Goal: Information Seeking & Learning: Compare options

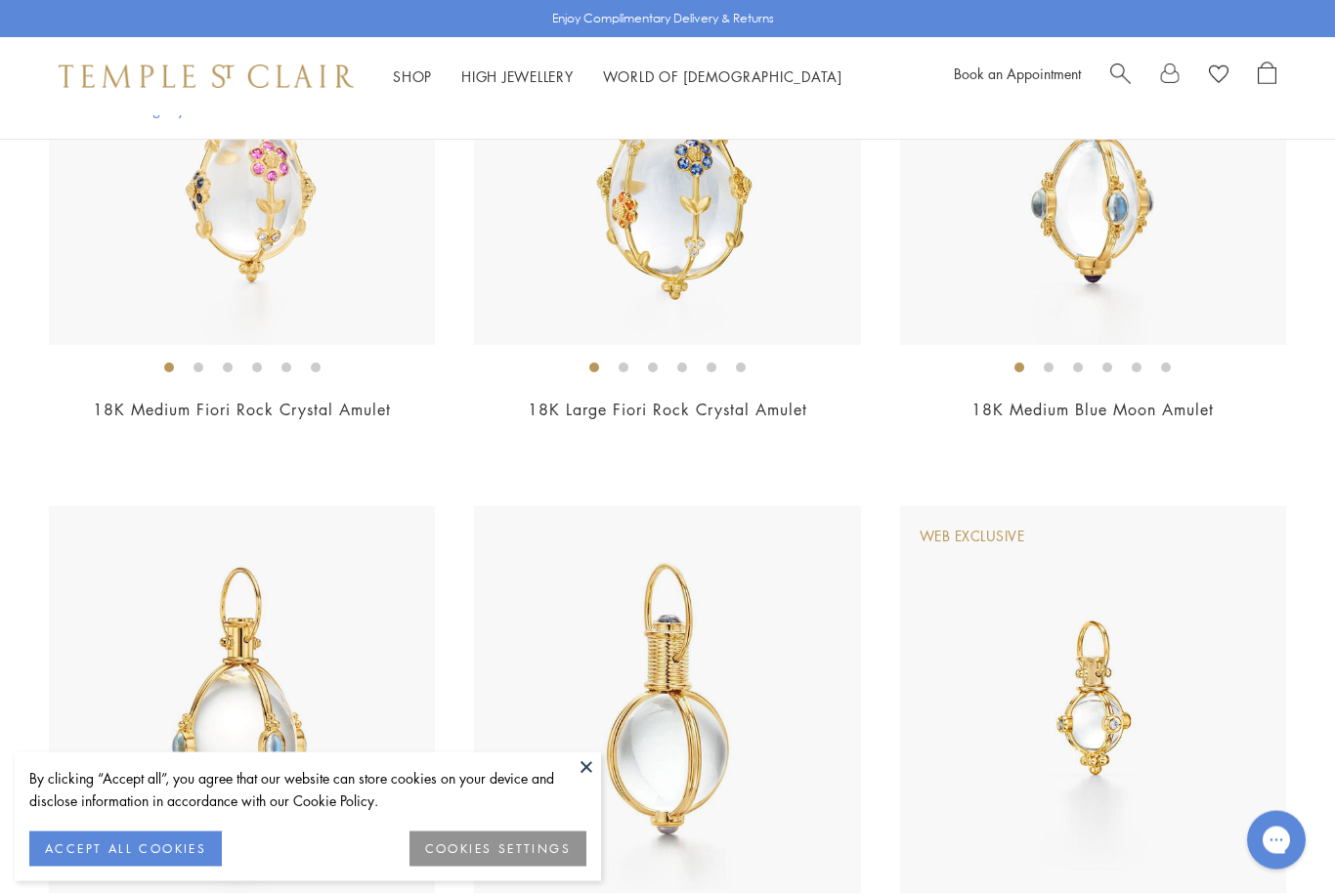
scroll to position [1004, 0]
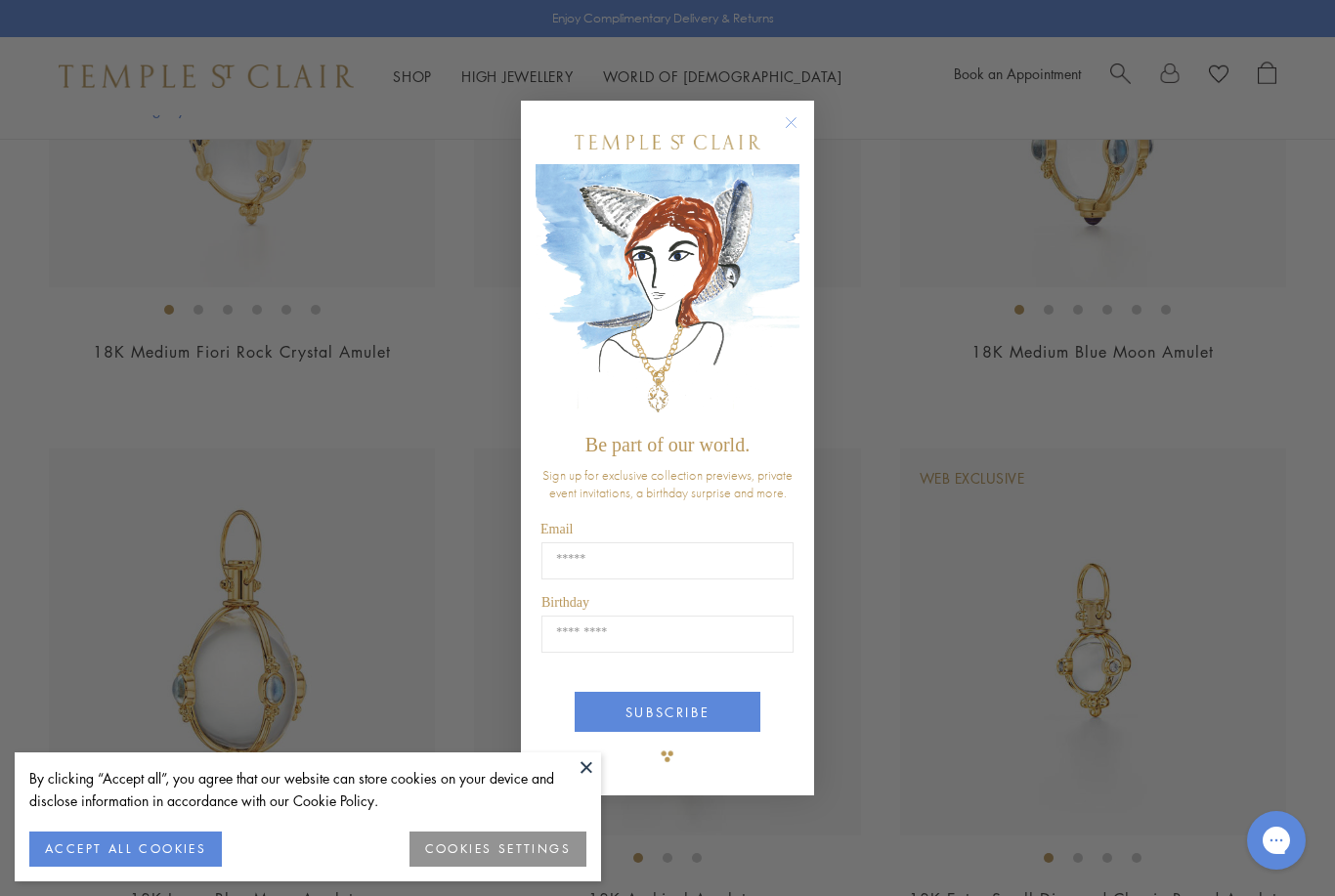
click at [797, 134] on circle "Close dialog" at bounding box center [791, 122] width 24 height 24
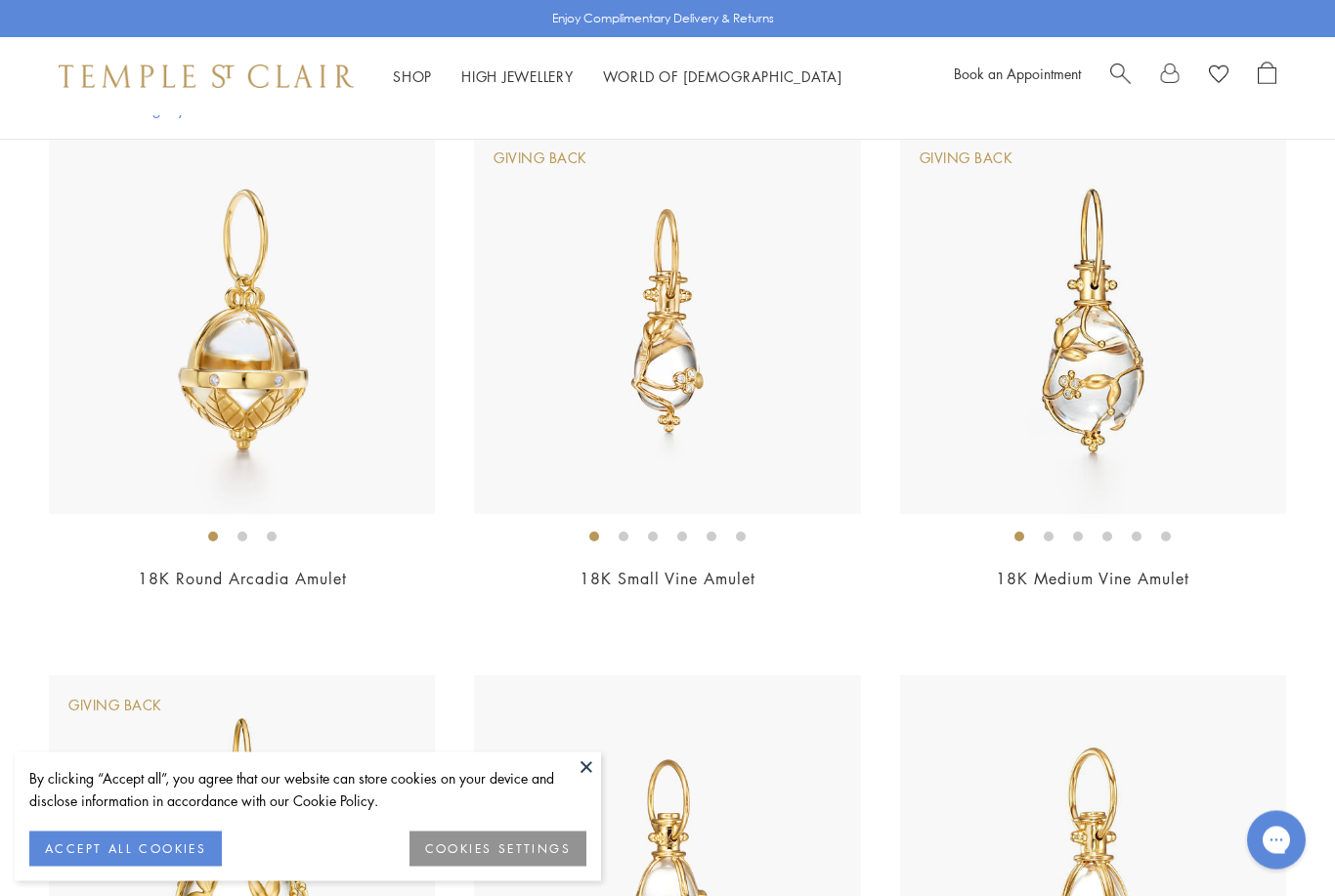
scroll to position [2420, 0]
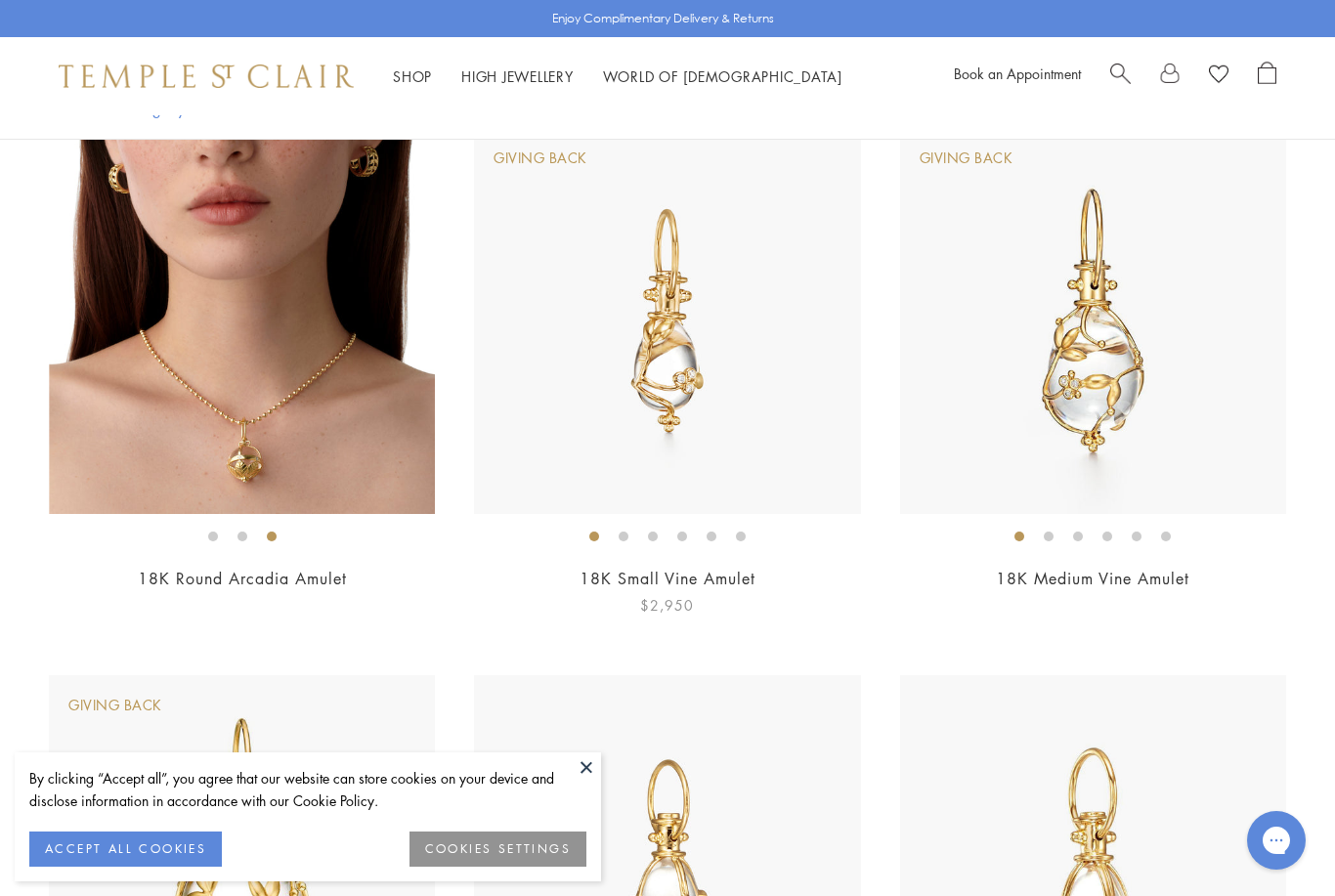
click at [748, 424] on img at bounding box center [667, 321] width 386 height 386
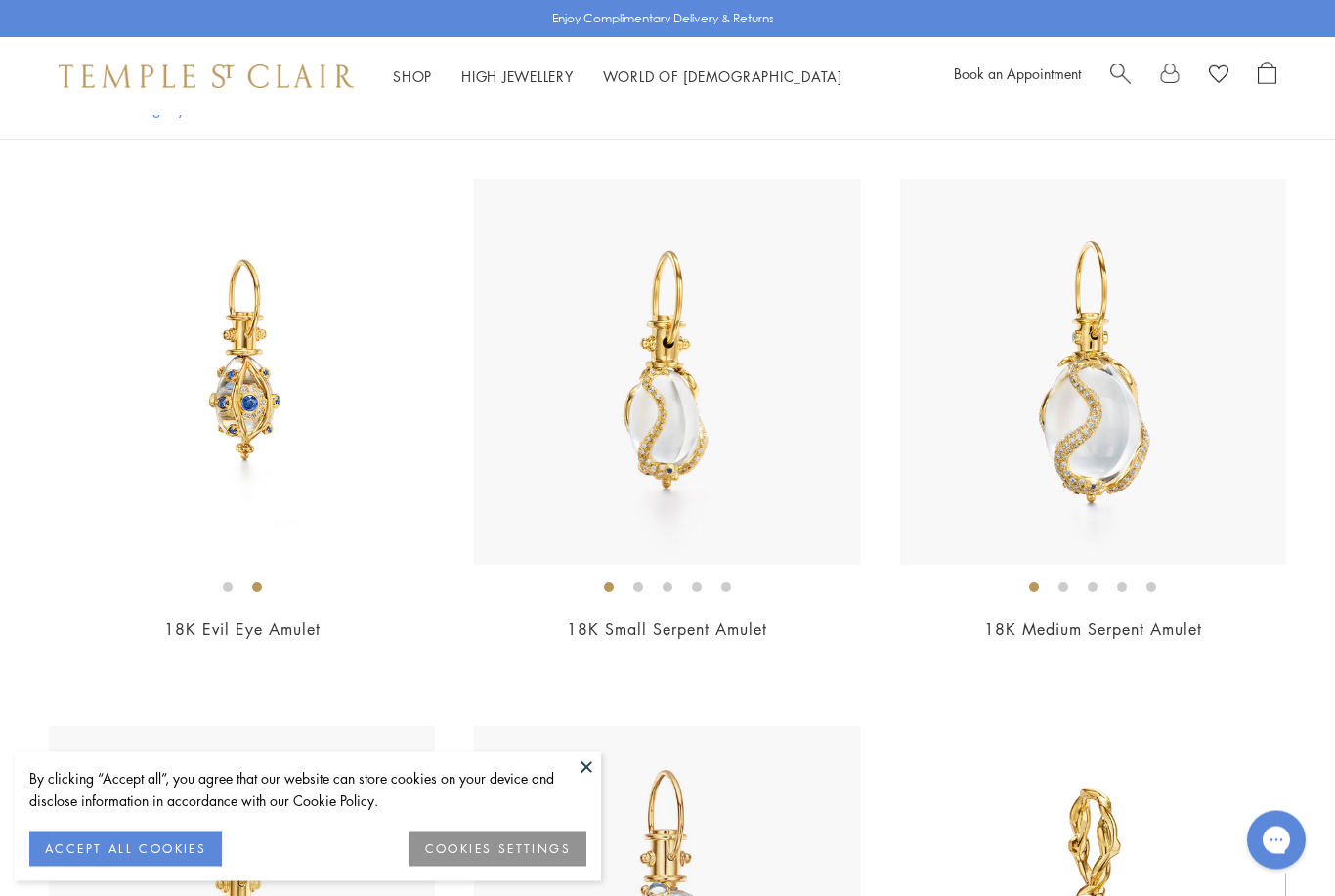
scroll to position [10034, 0]
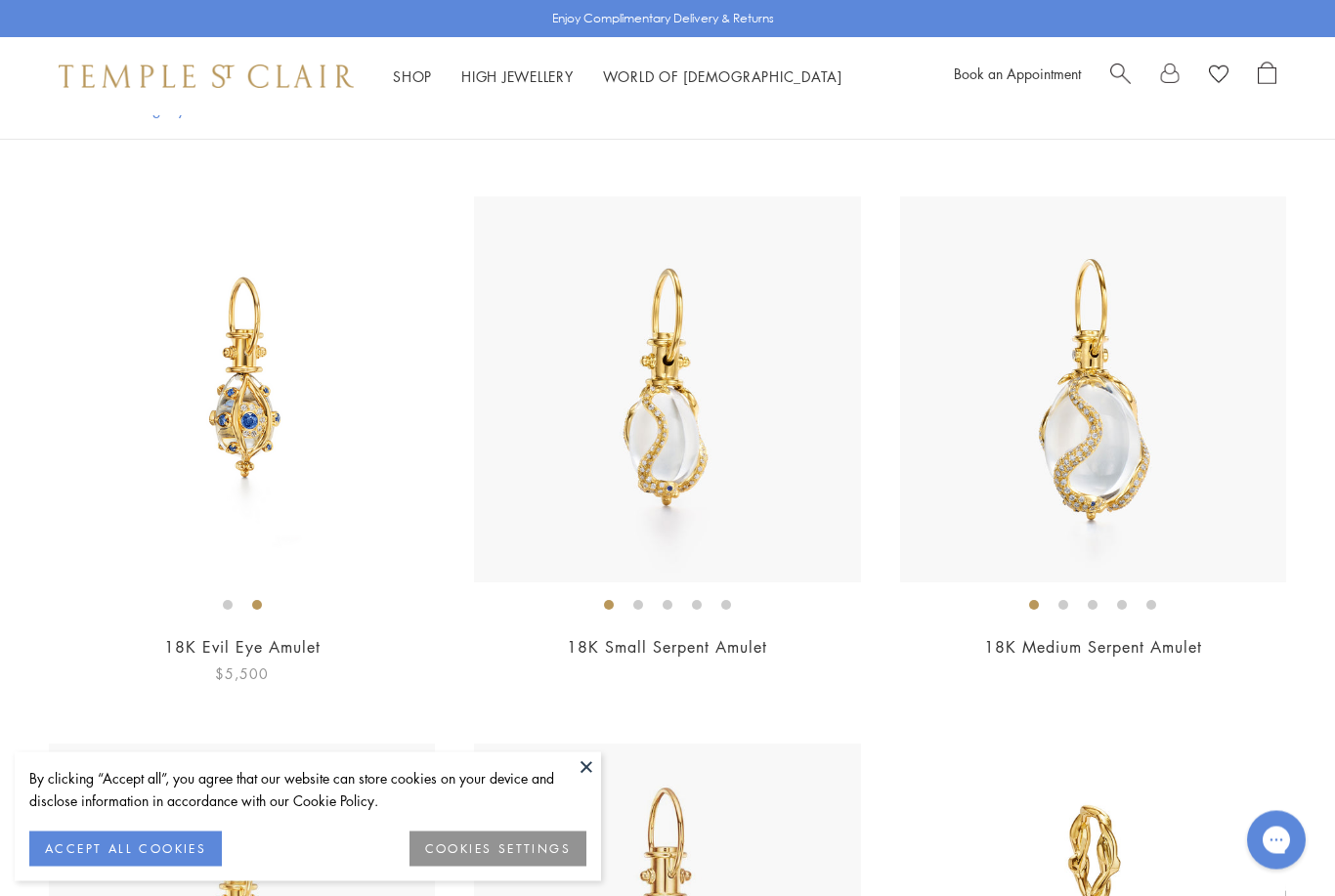
click at [317, 479] on img at bounding box center [242, 390] width 386 height 386
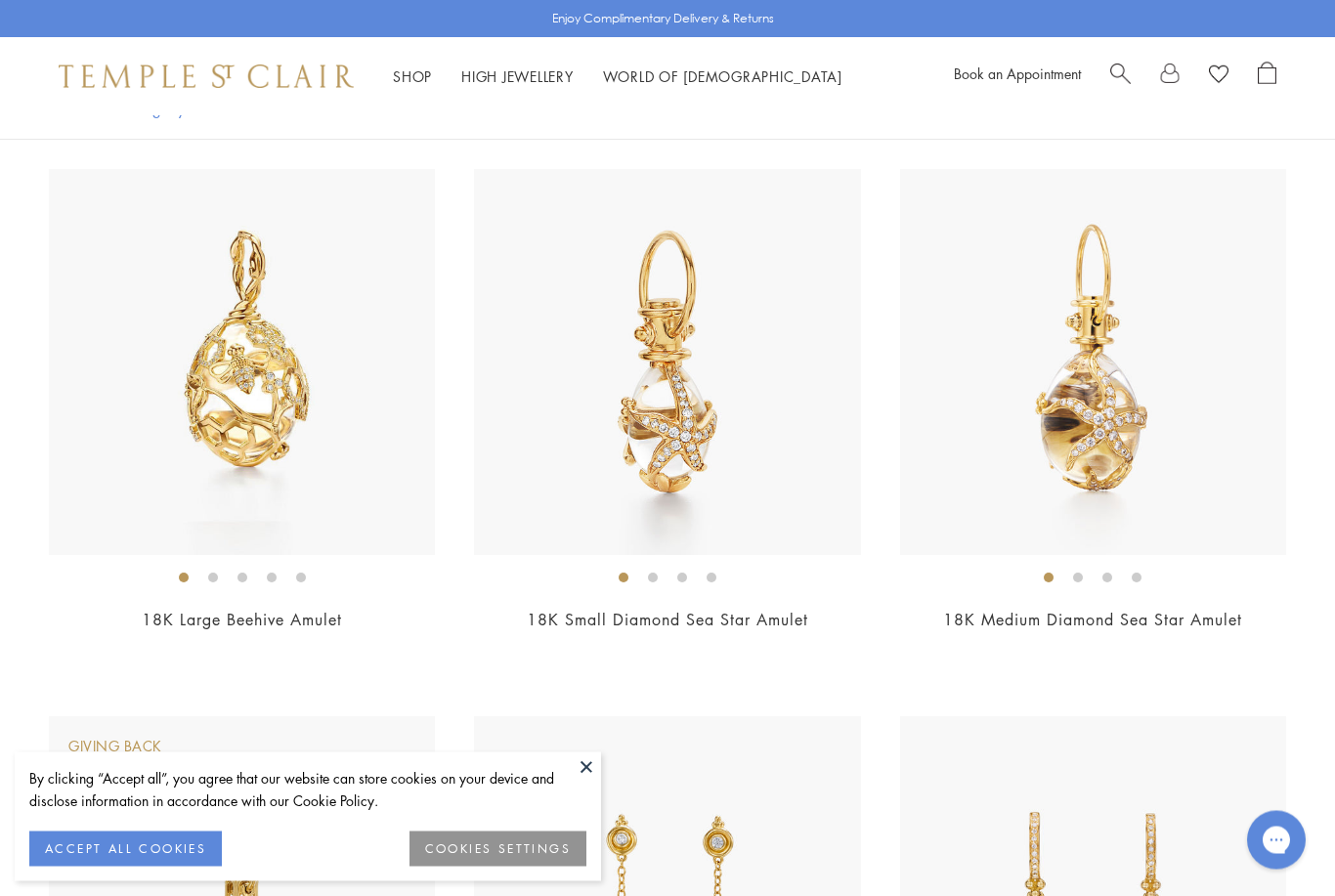
scroll to position [10934, 0]
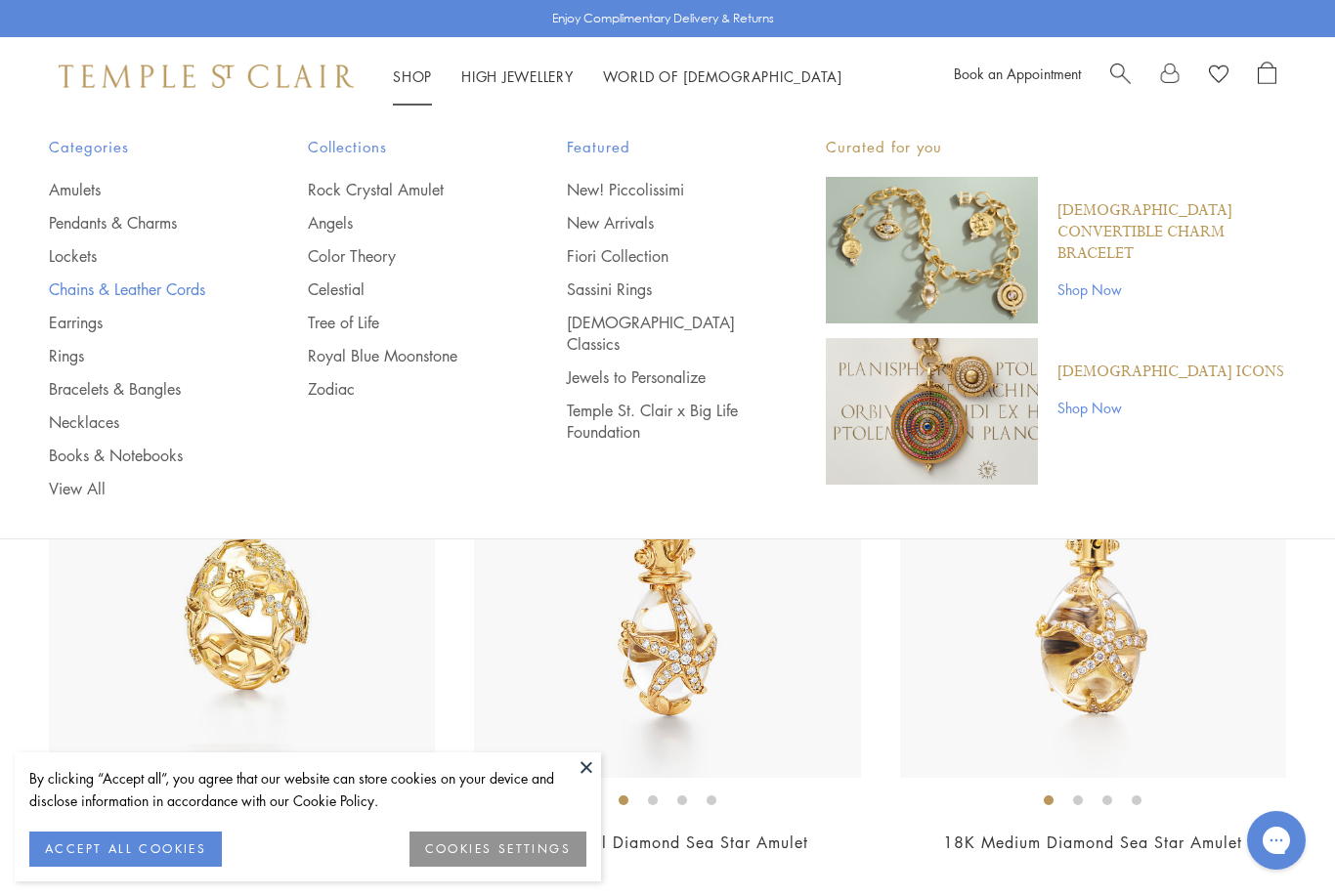
click at [66, 296] on link "Chains & Leather Cords" at bounding box center [139, 289] width 181 height 22
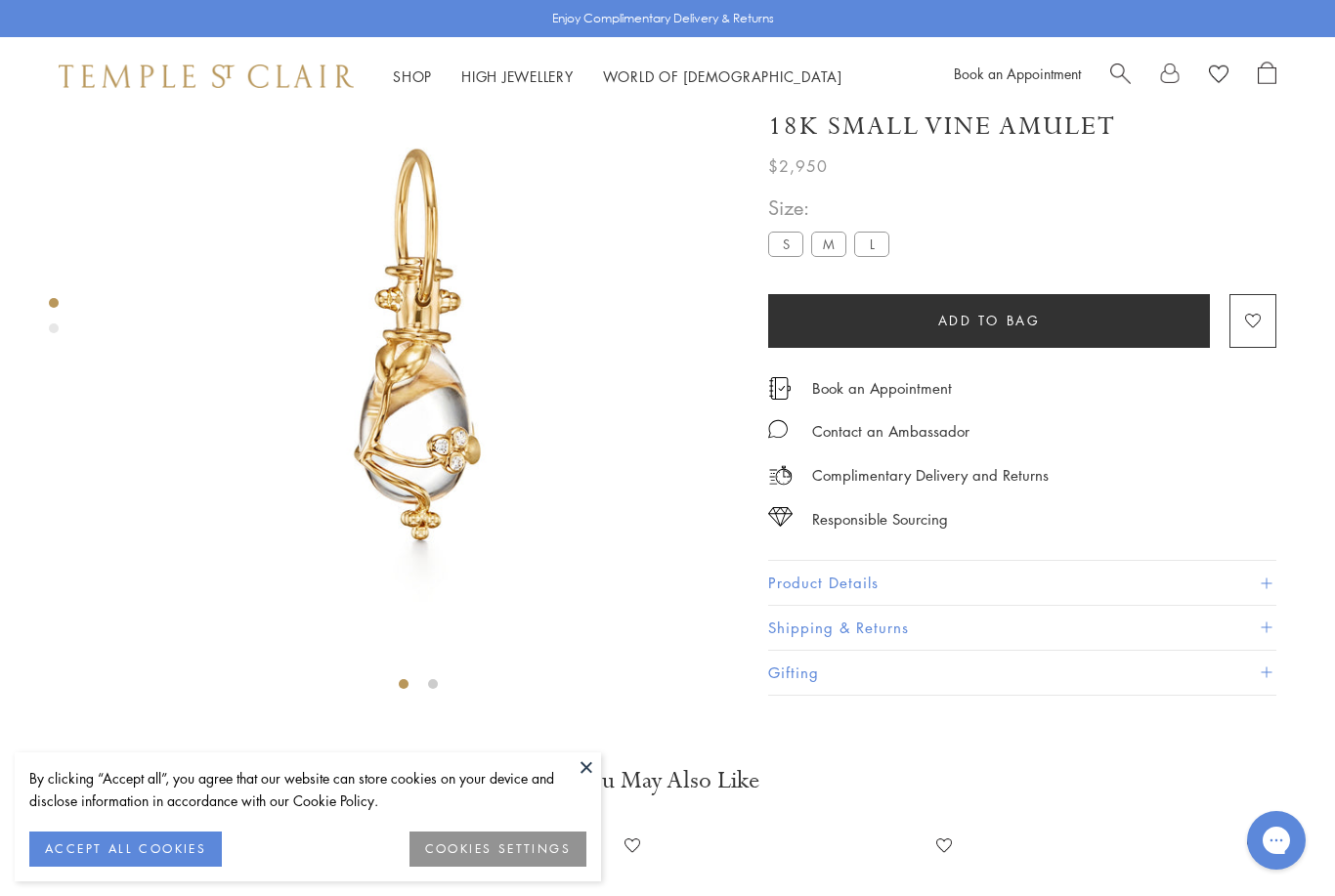
scroll to position [115, 0]
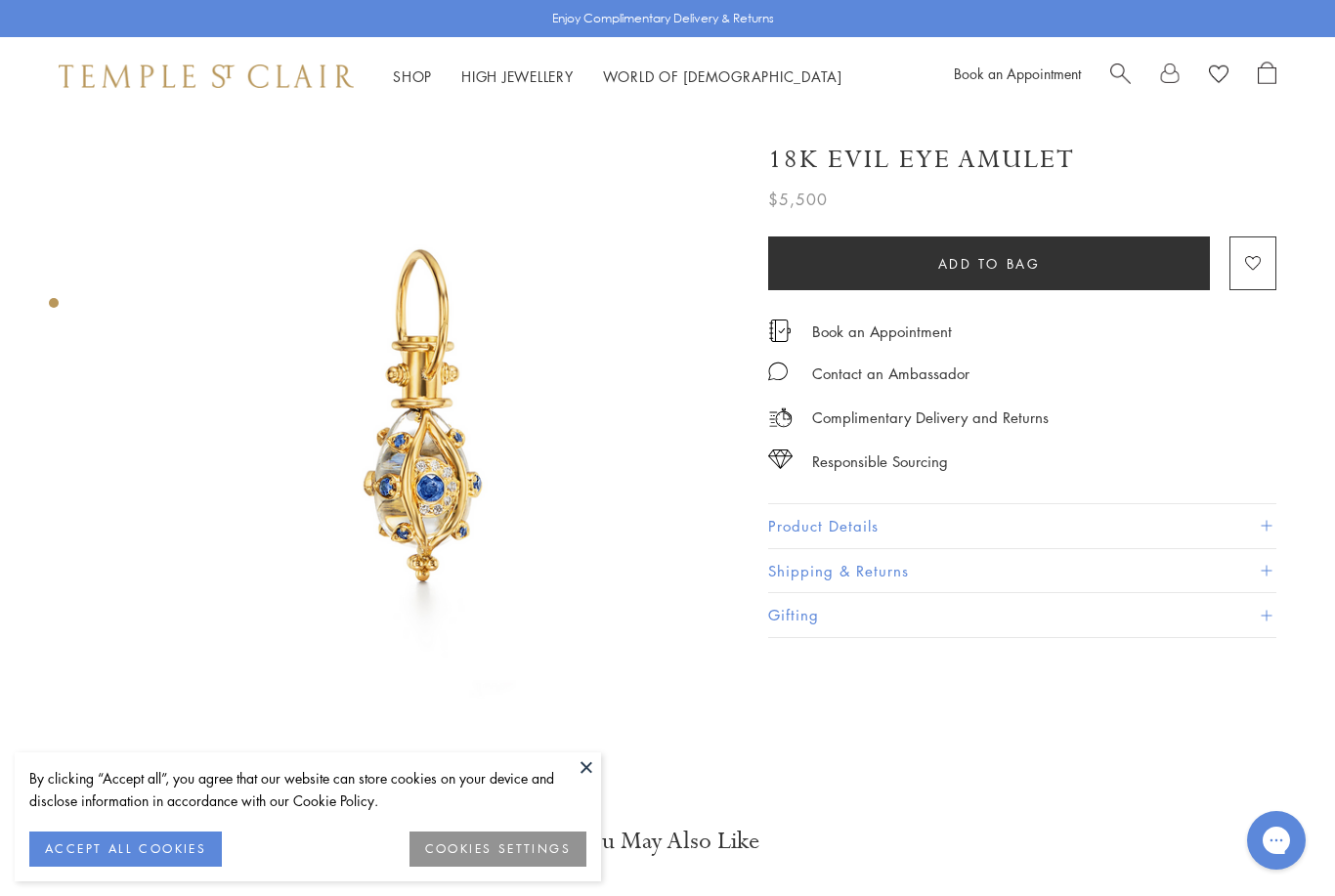
scroll to position [0, 4]
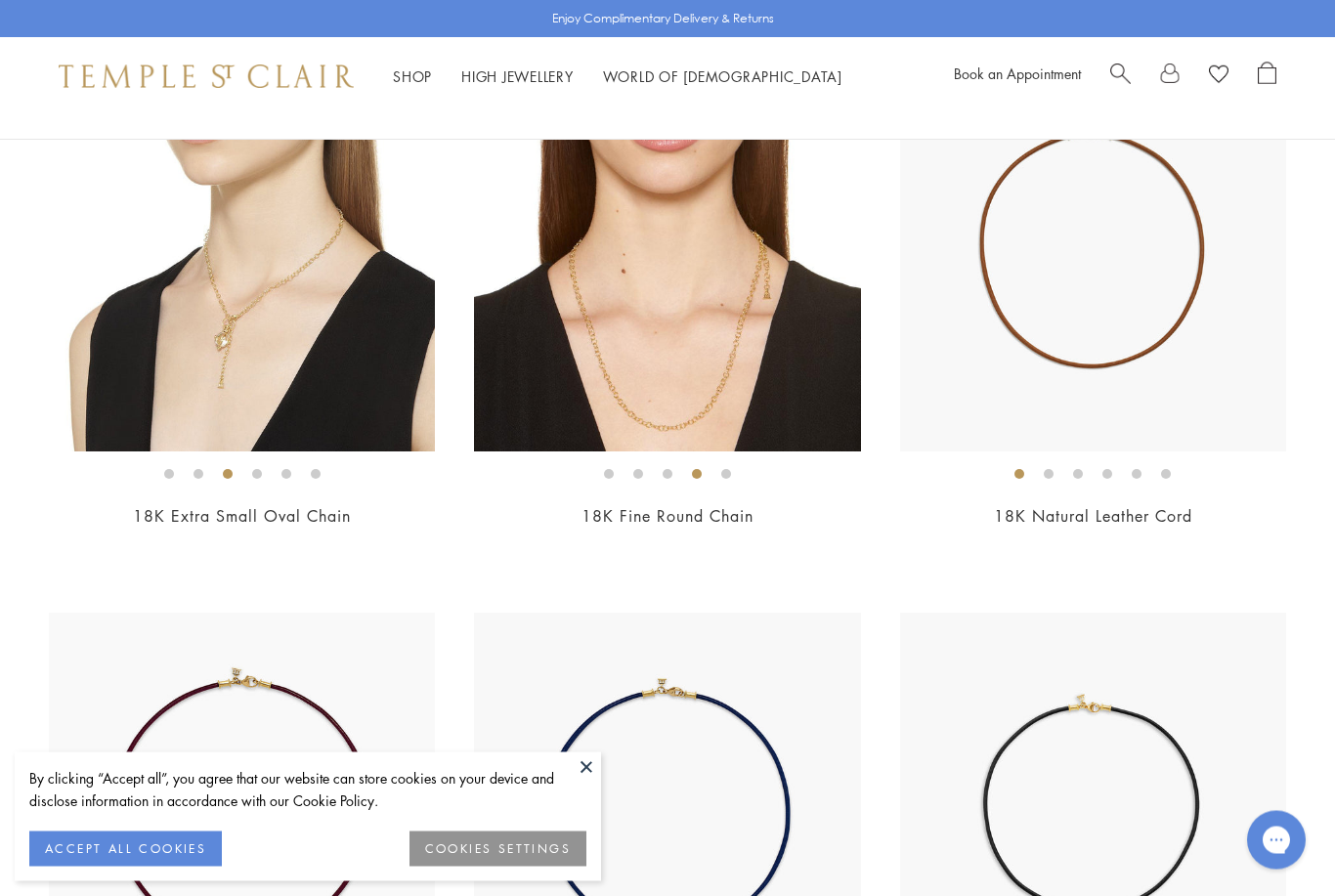
scroll to position [296, 0]
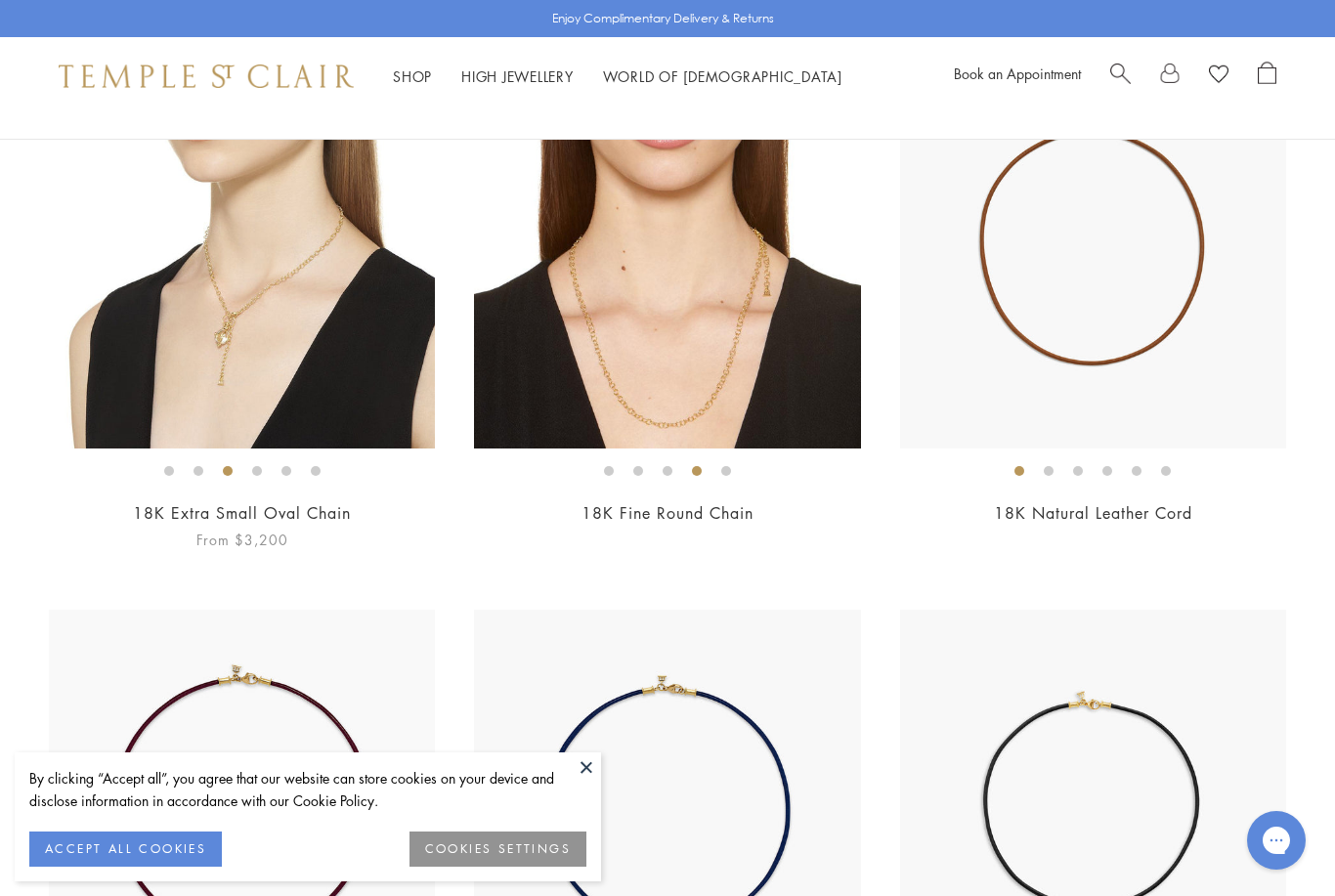
click at [273, 372] on img at bounding box center [242, 255] width 386 height 386
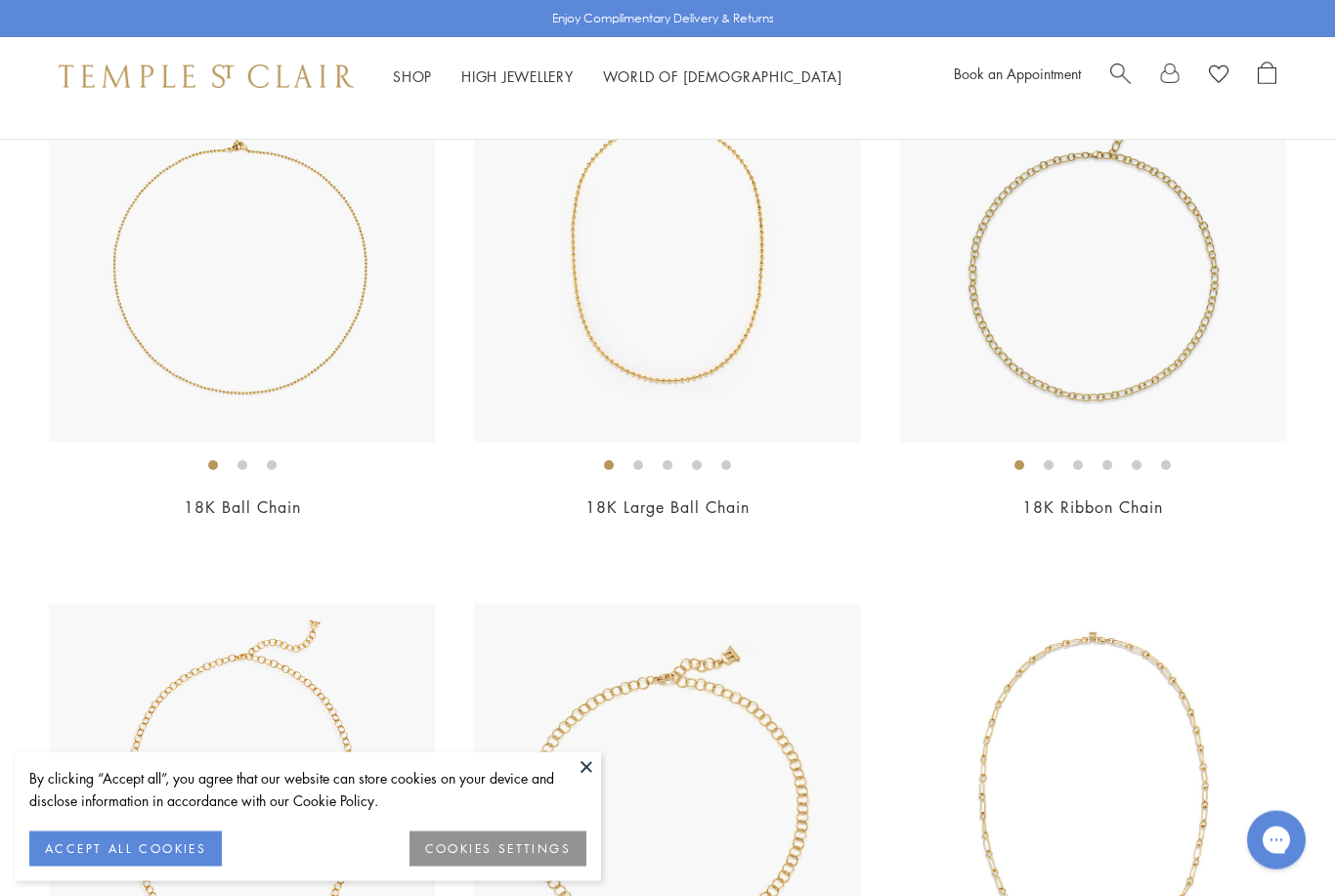
scroll to position [1914, 0]
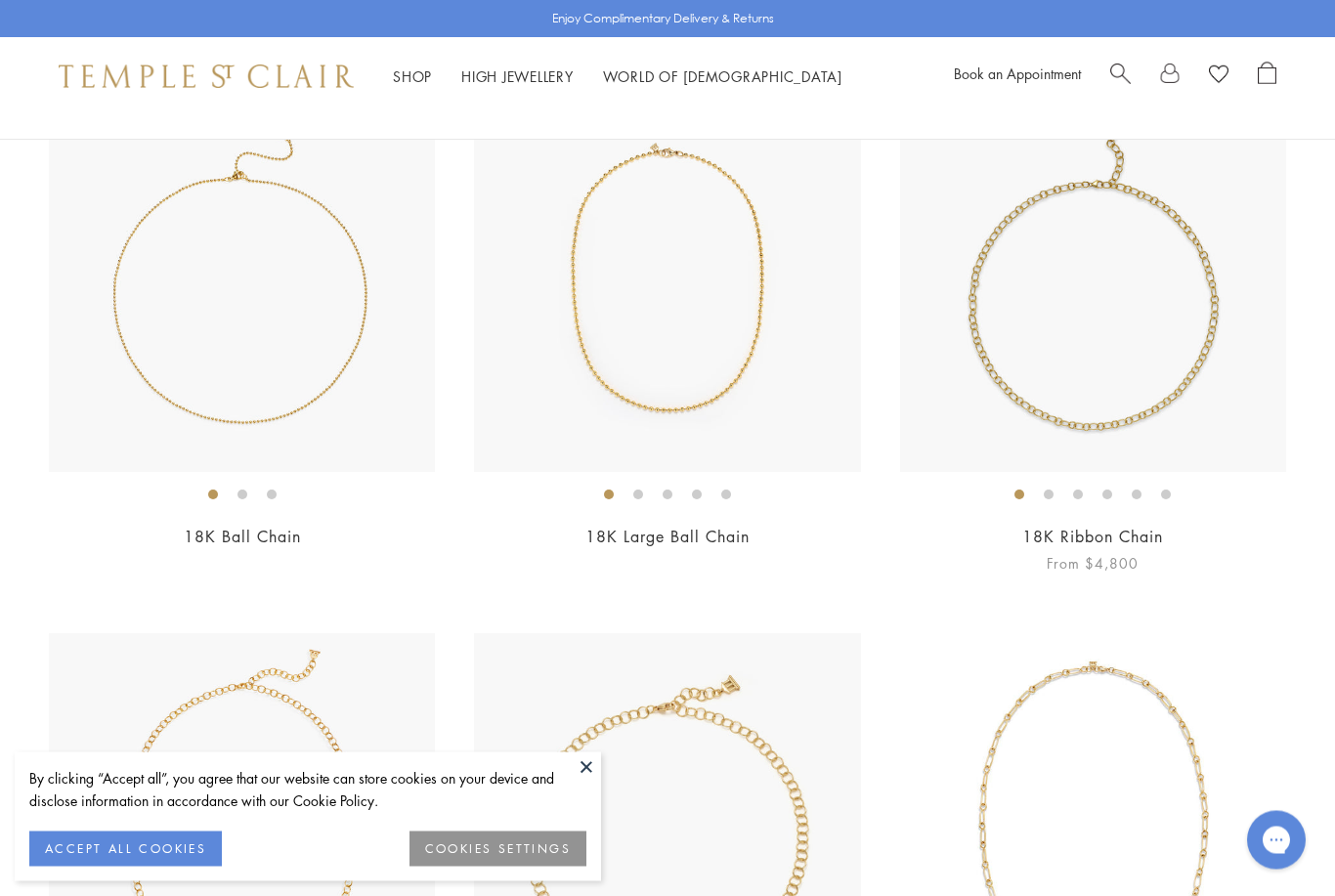
click at [1179, 356] on img at bounding box center [1093, 280] width 386 height 386
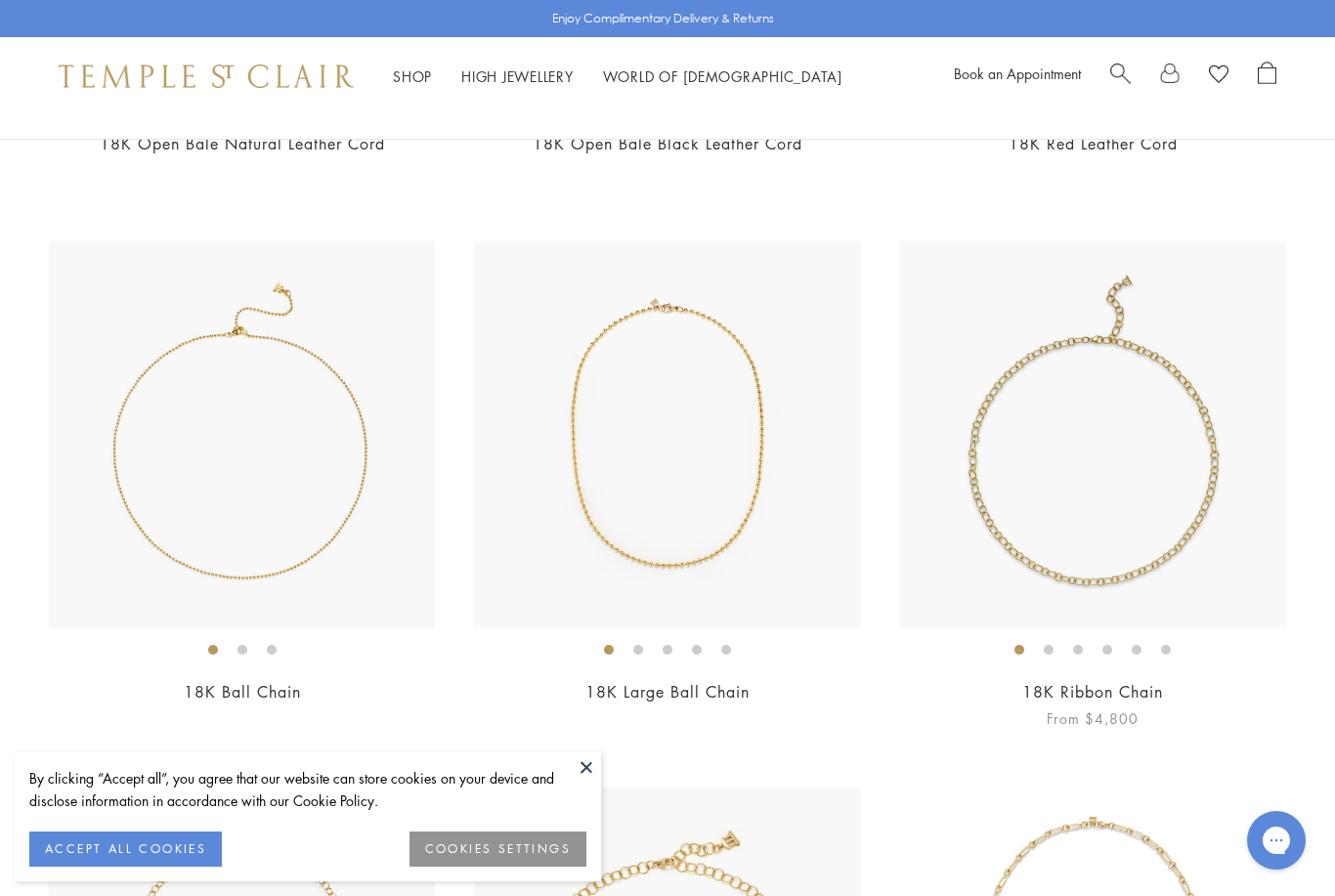
click at [1161, 548] on img at bounding box center [1093, 435] width 386 height 386
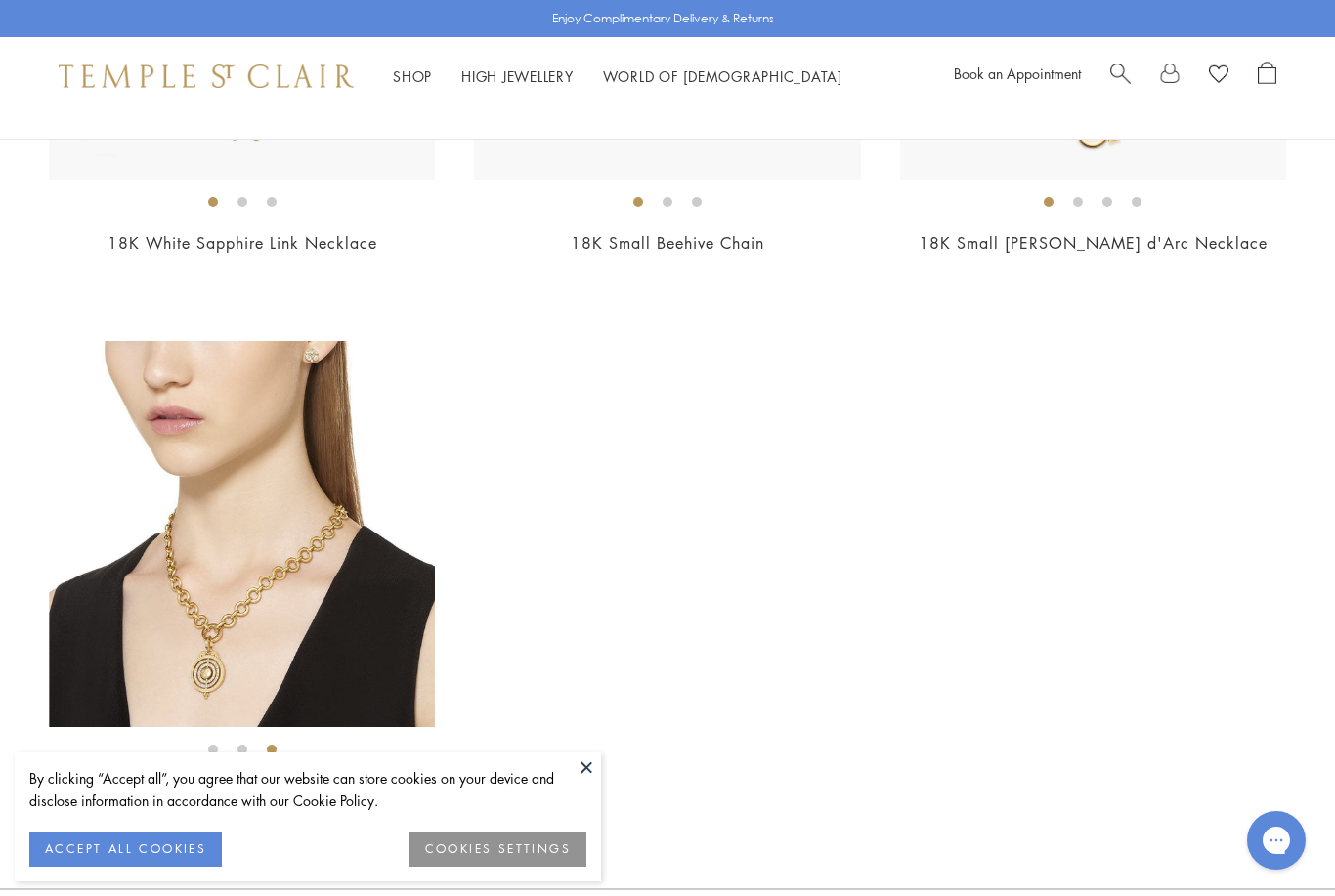
scroll to position [3839, 0]
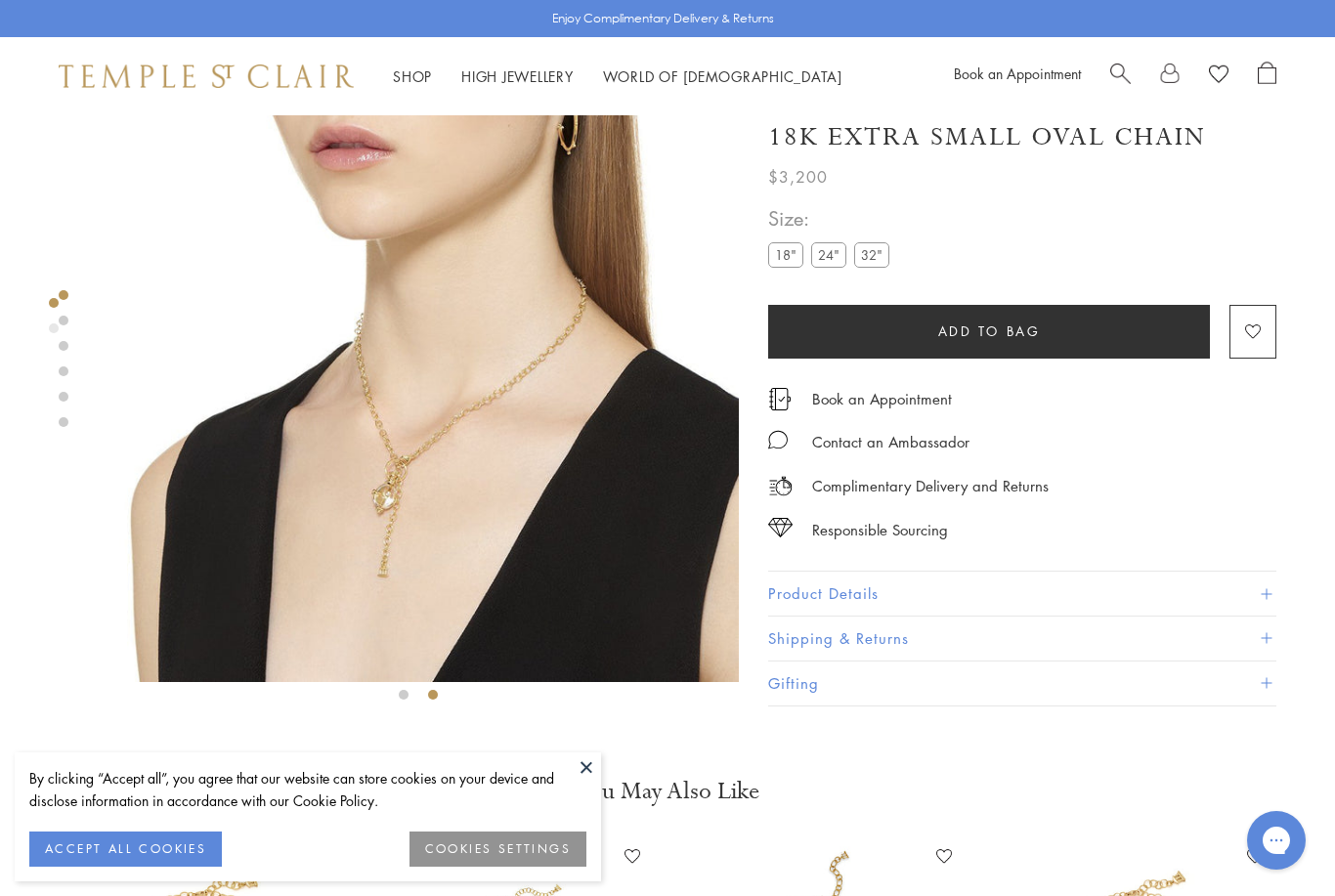
scroll to position [75, 0]
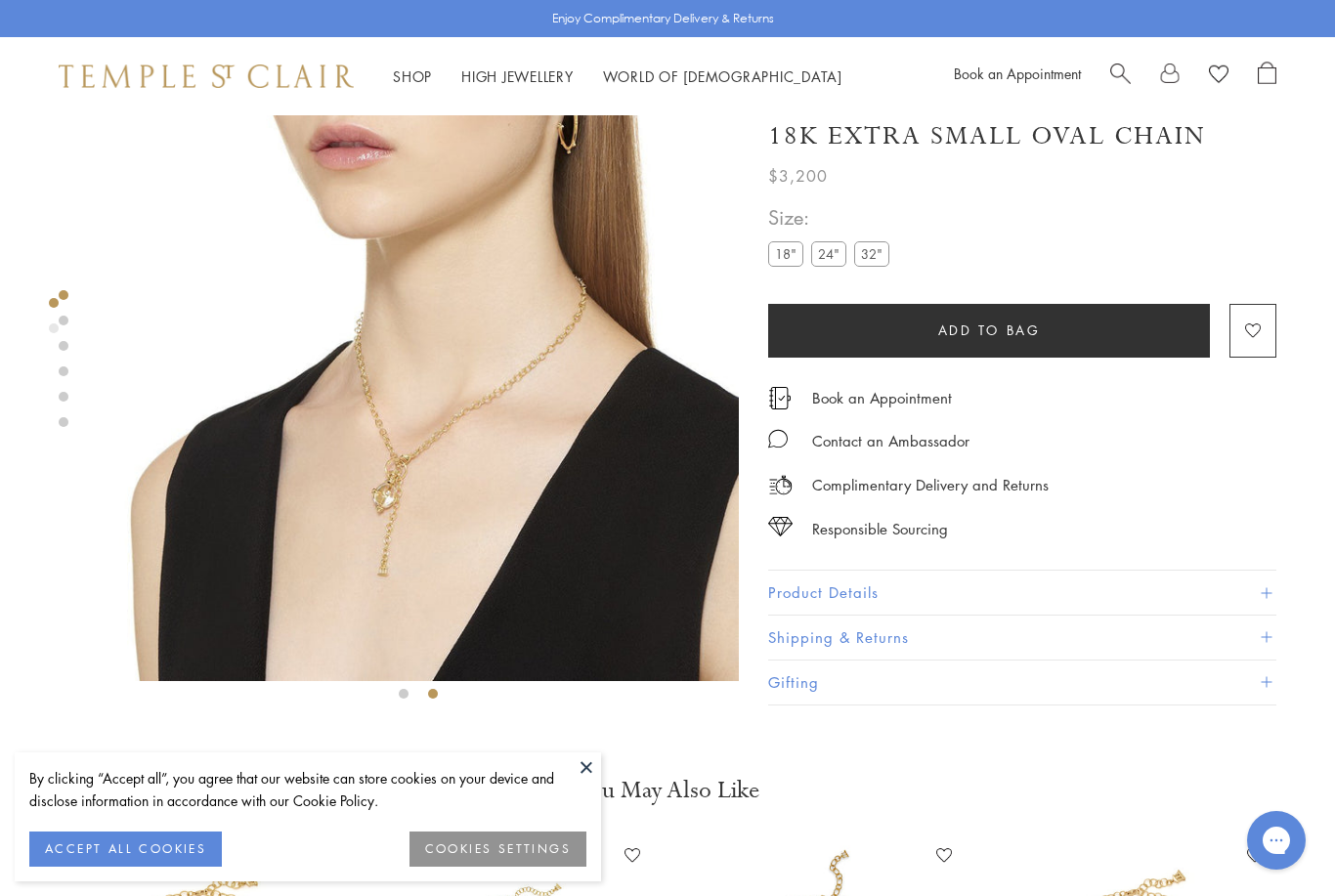
click at [421, 567] on img at bounding box center [418, 359] width 641 height 641
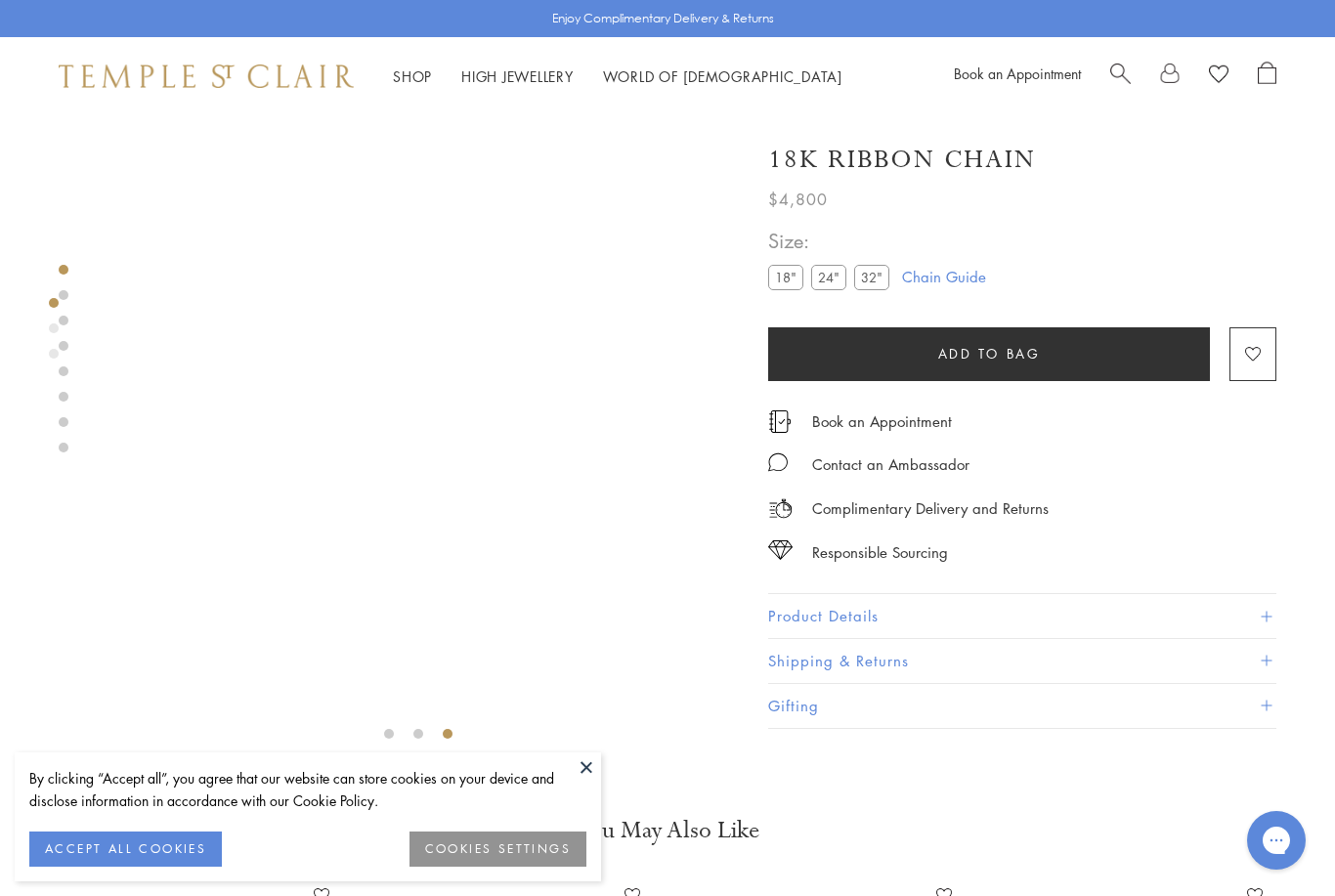
scroll to position [37, 0]
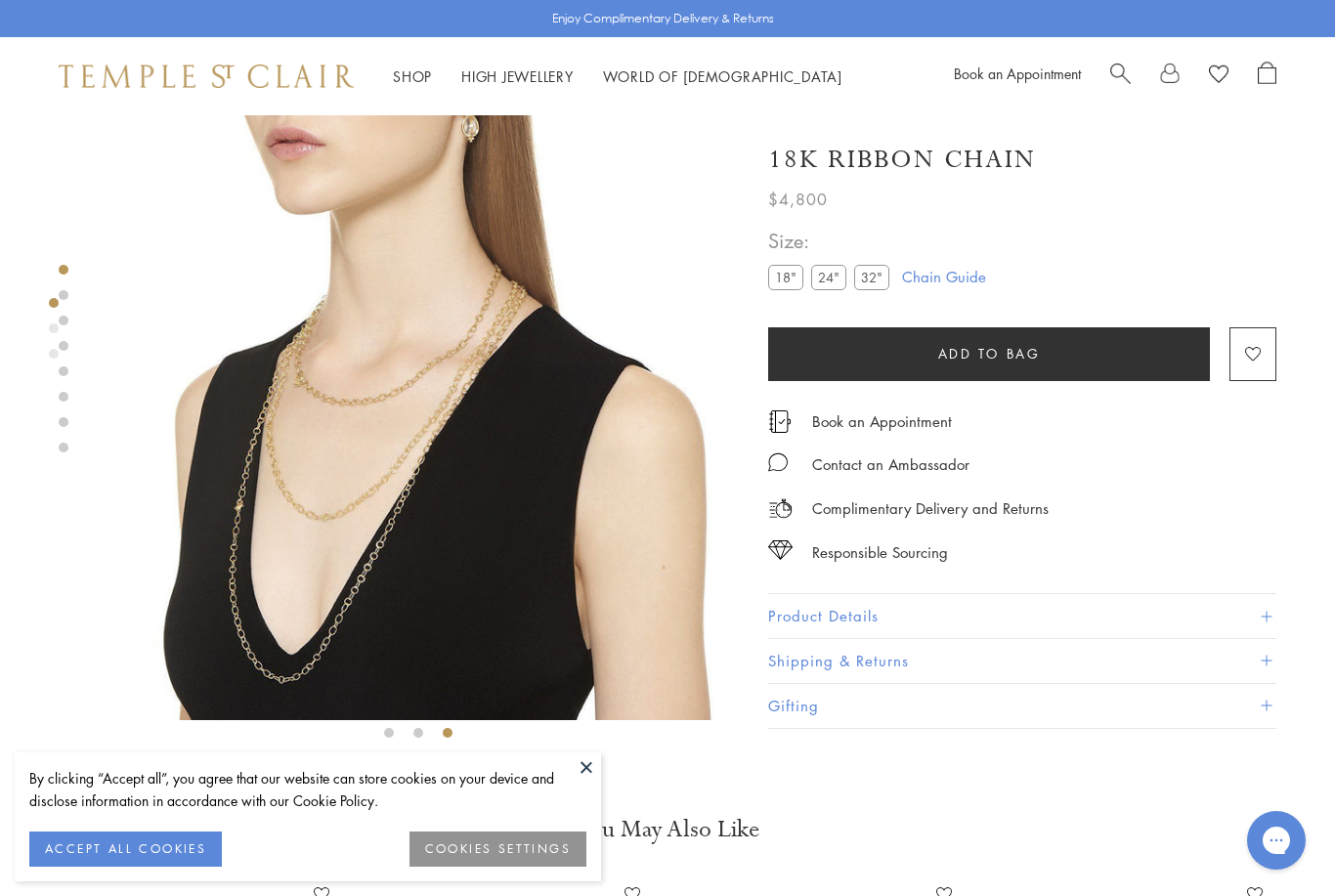
click at [486, 501] on img at bounding box center [418, 399] width 641 height 641
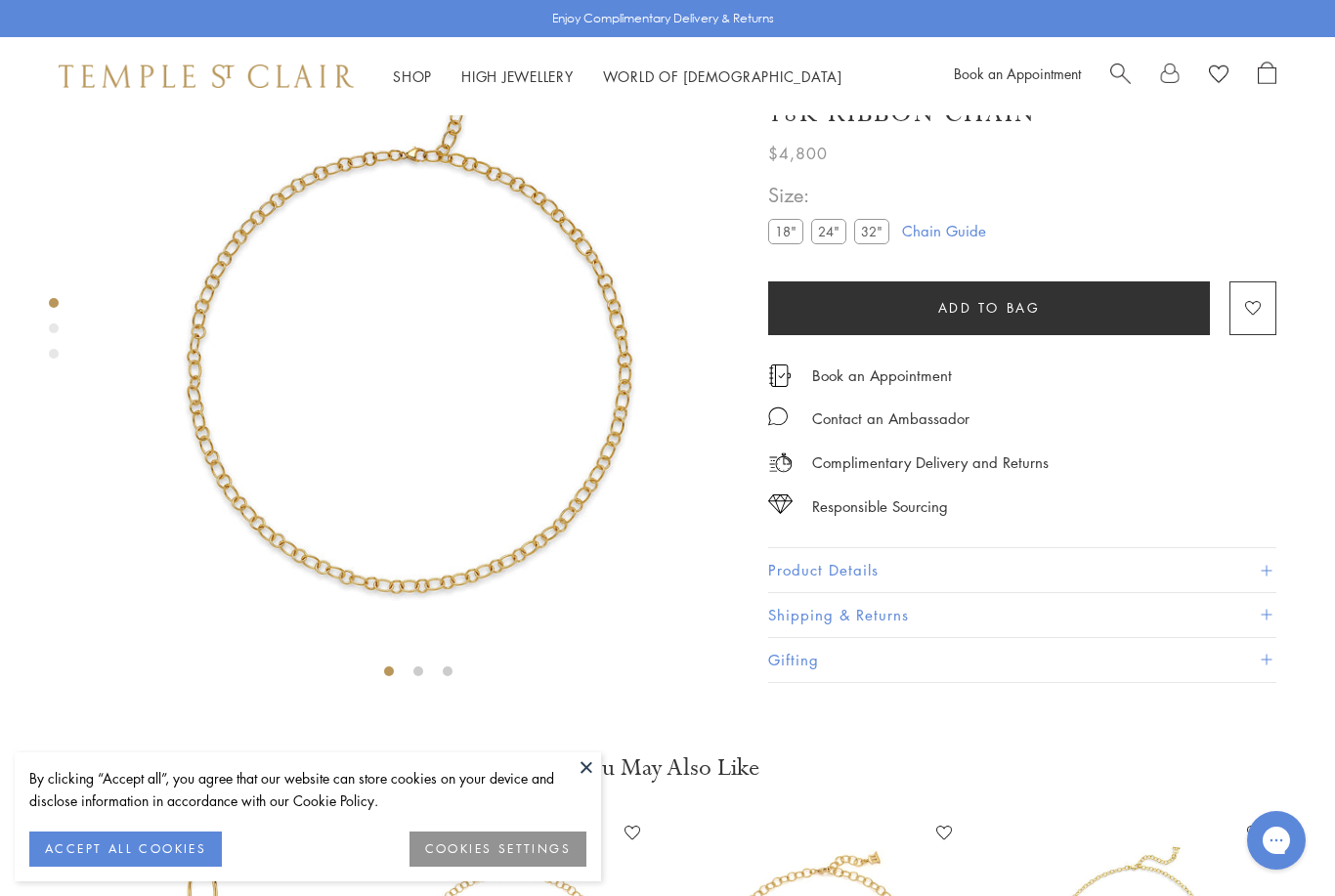
scroll to position [115, 0]
